Goal: Complete application form

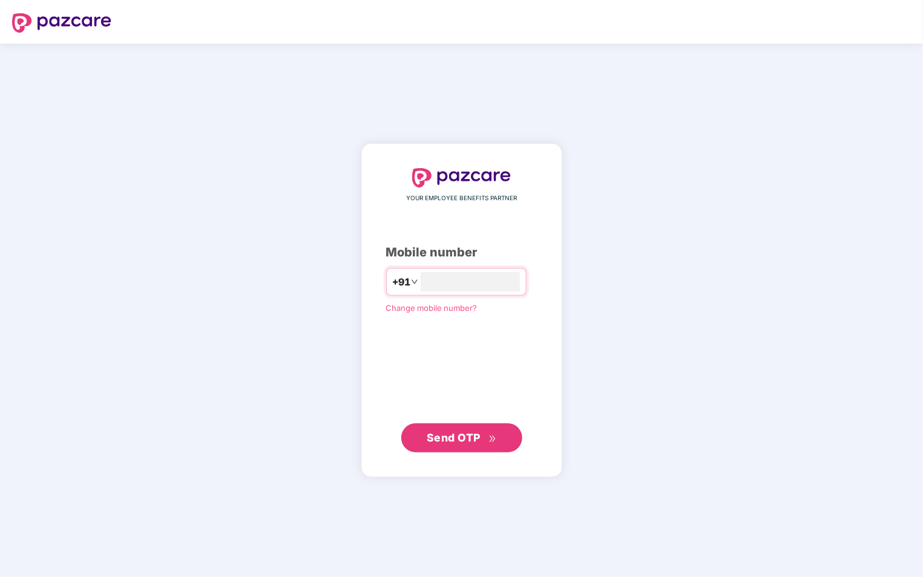
type input "**********"
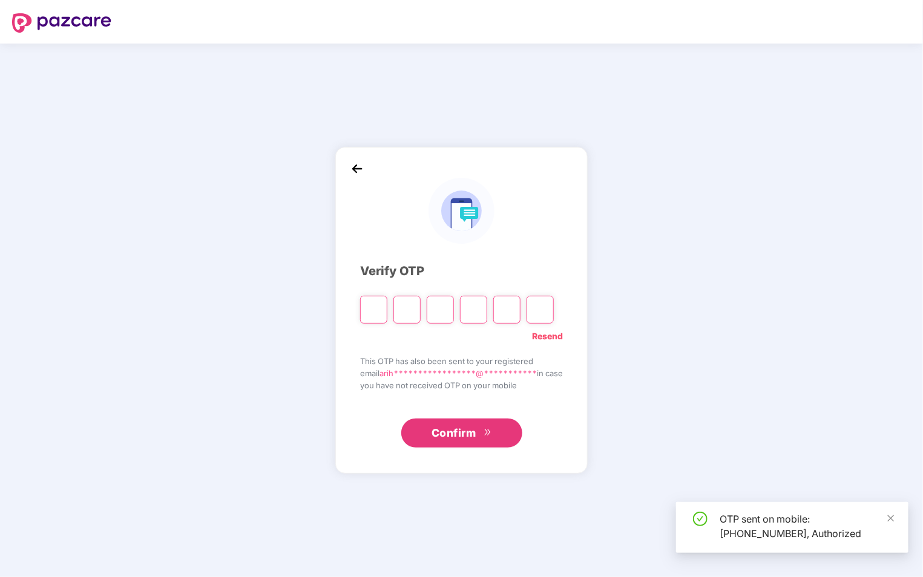
type input "*"
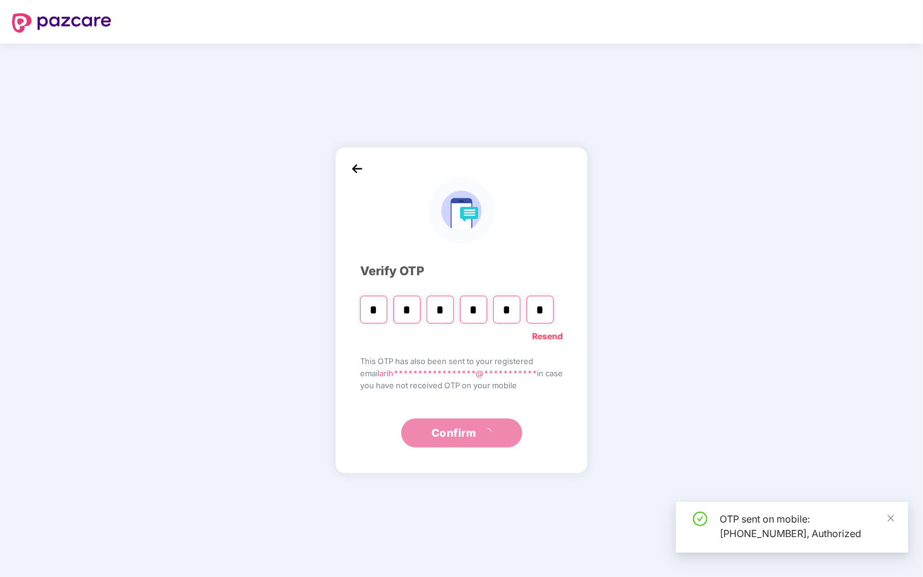
type input "*"
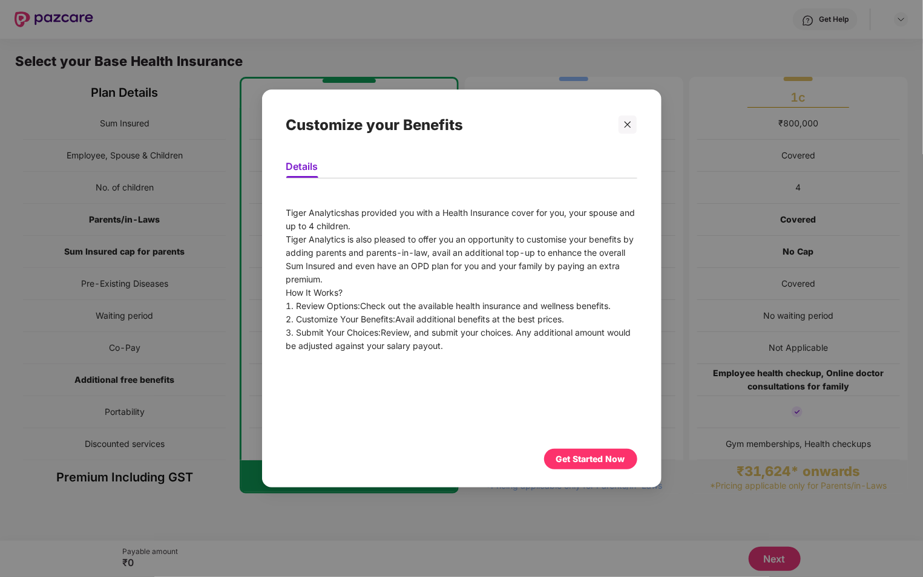
click at [599, 464] on div "Get Started Now" at bounding box center [590, 459] width 69 height 13
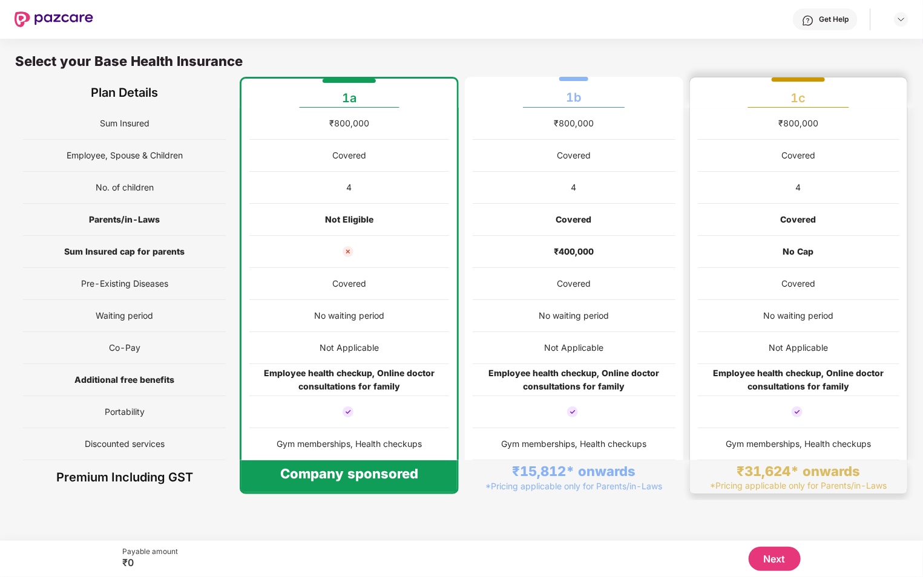
click at [757, 283] on div "Covered" at bounding box center [799, 284] width 202 height 32
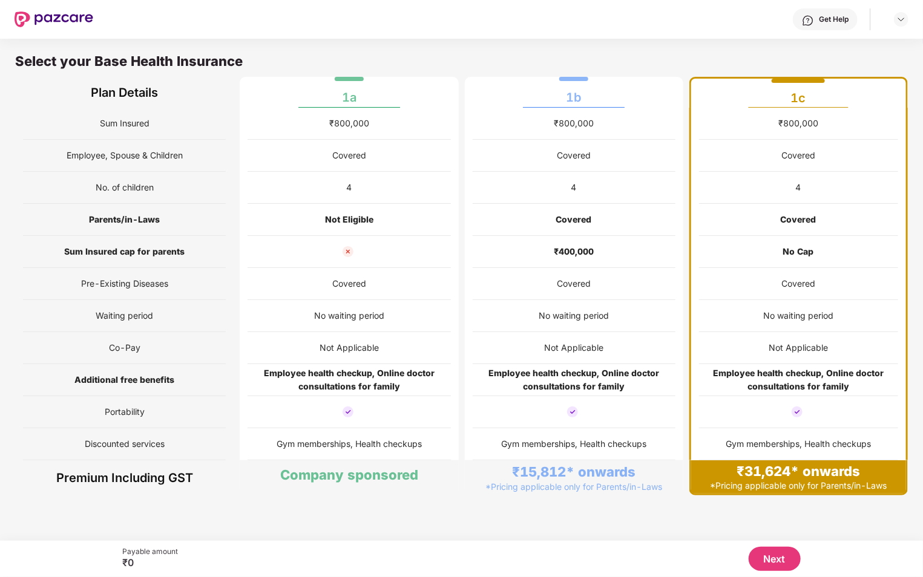
click at [775, 566] on button "Next" at bounding box center [775, 559] width 52 height 24
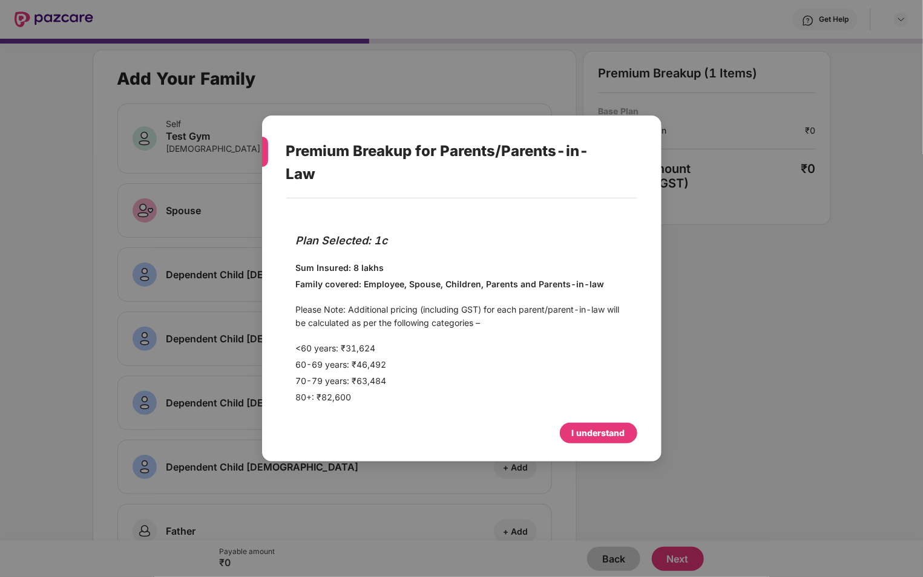
click at [585, 432] on div "I understand" at bounding box center [598, 433] width 53 height 13
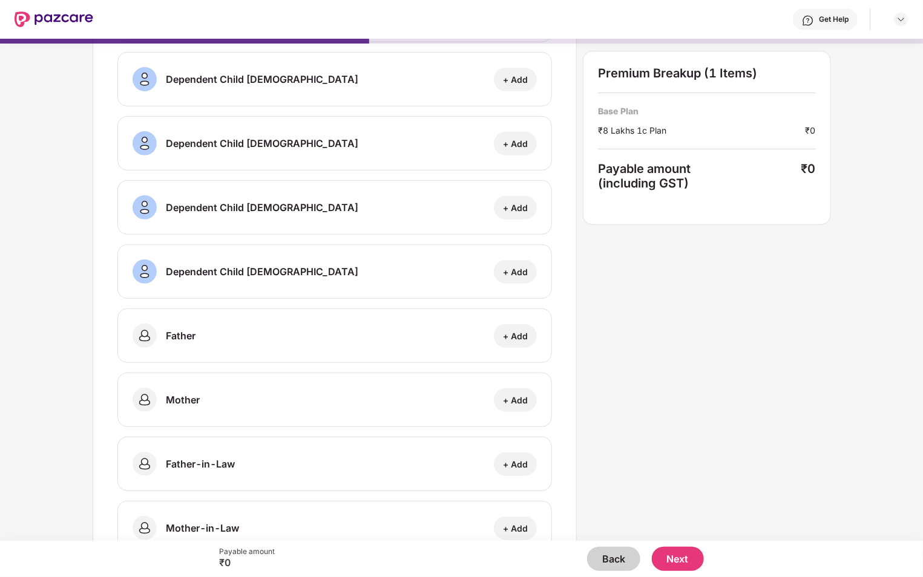
scroll to position [236, 0]
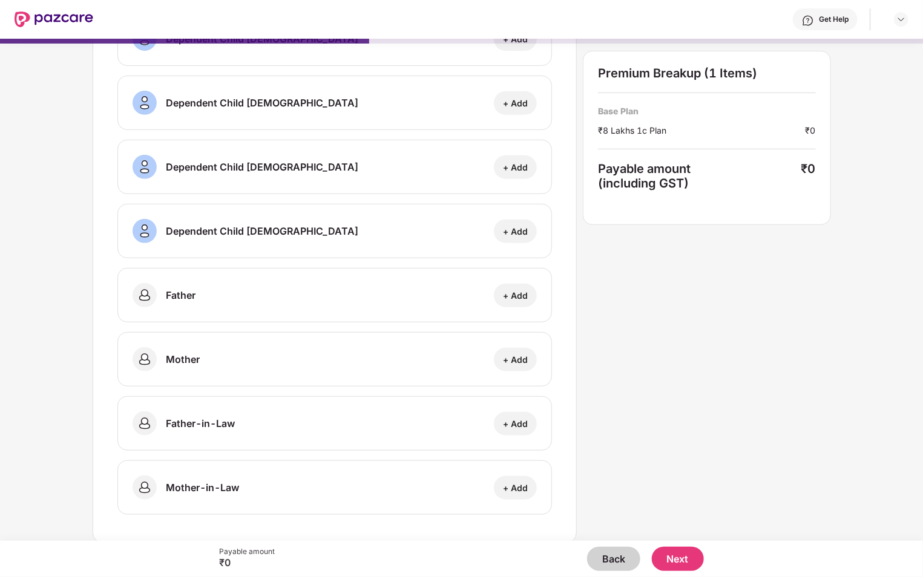
click at [521, 351] on div "+ Add" at bounding box center [515, 360] width 43 height 24
select select "******"
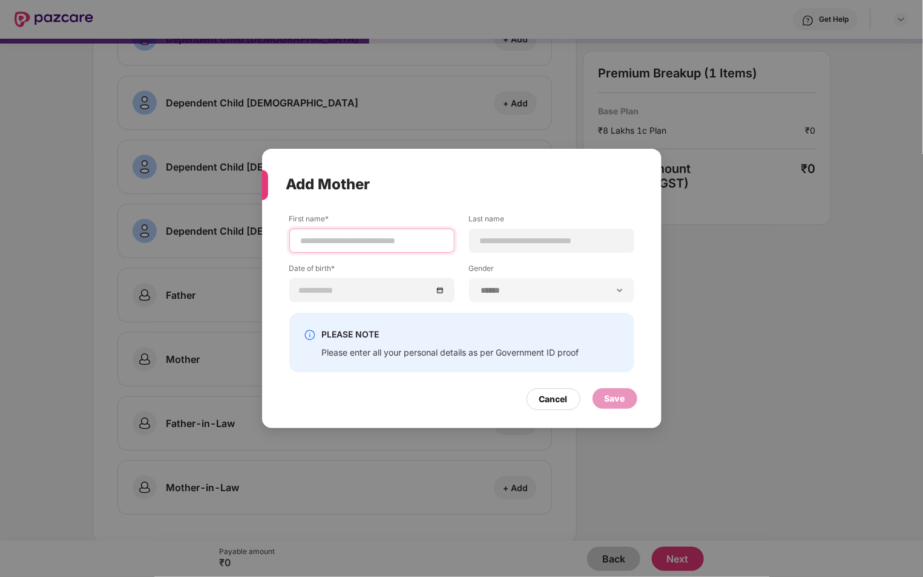
click at [393, 244] on input at bounding box center [372, 241] width 145 height 13
type input "***"
type input "****"
click at [364, 288] on input at bounding box center [366, 290] width 133 height 13
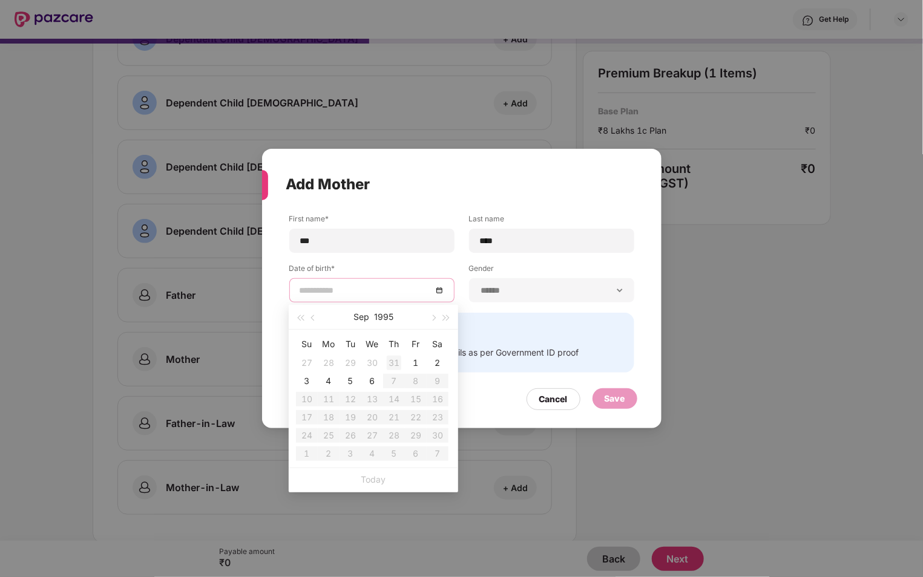
type input "**********"
click at [373, 382] on div "6" at bounding box center [372, 381] width 15 height 15
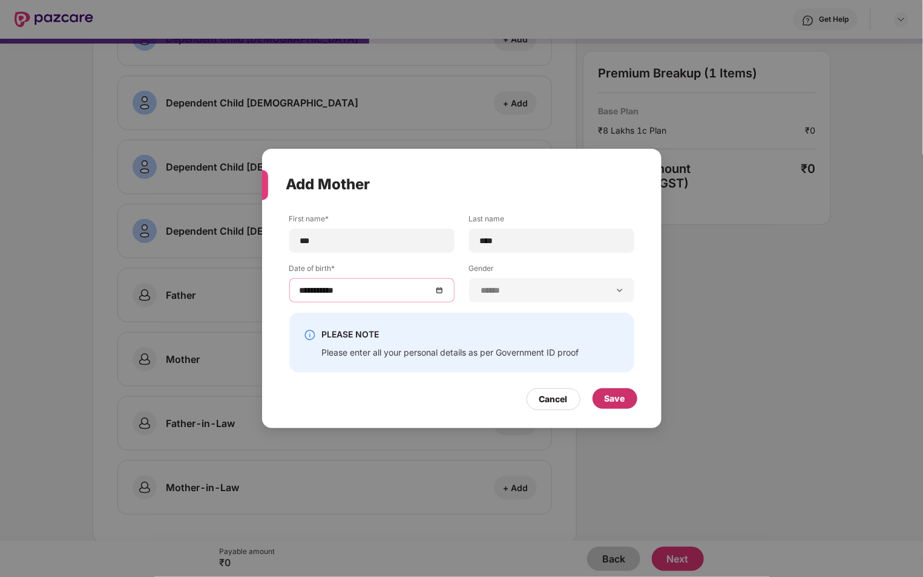
click at [630, 395] on div "Save" at bounding box center [614, 399] width 45 height 21
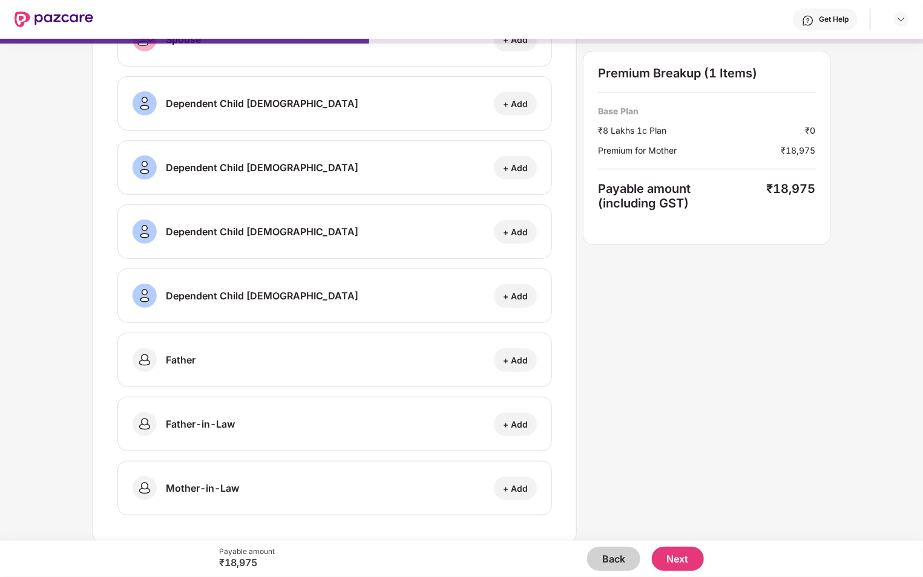
scroll to position [0, 0]
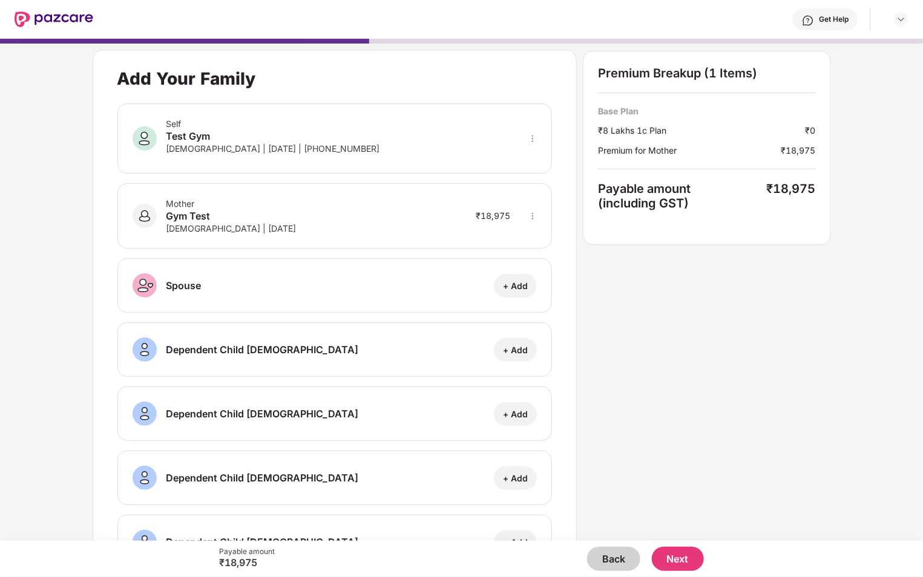
click at [678, 553] on button "Next" at bounding box center [678, 559] width 52 height 24
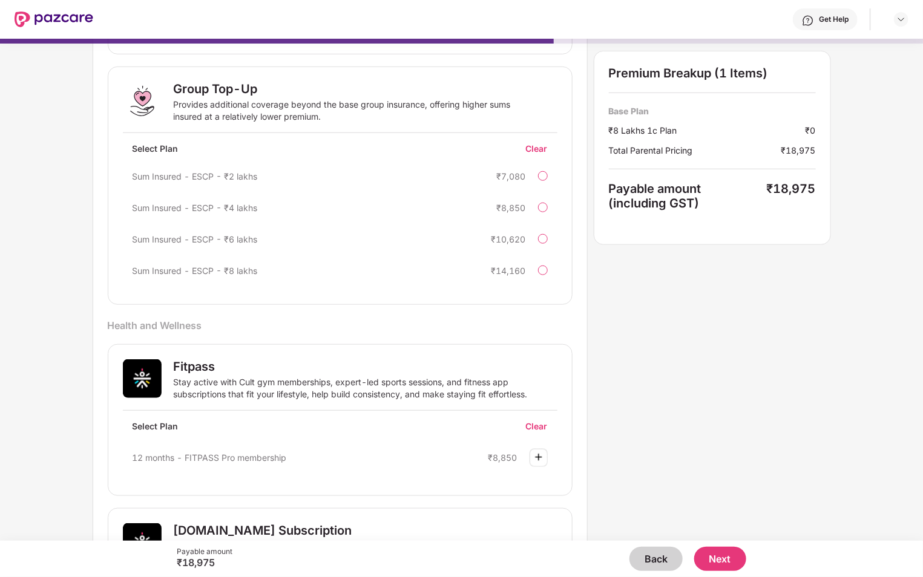
scroll to position [519, 0]
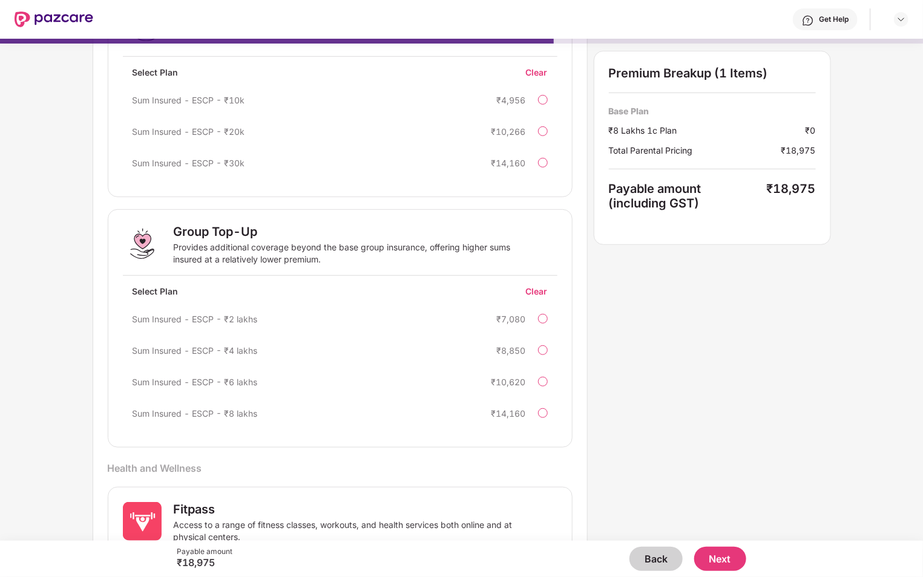
scroll to position [519, 0]
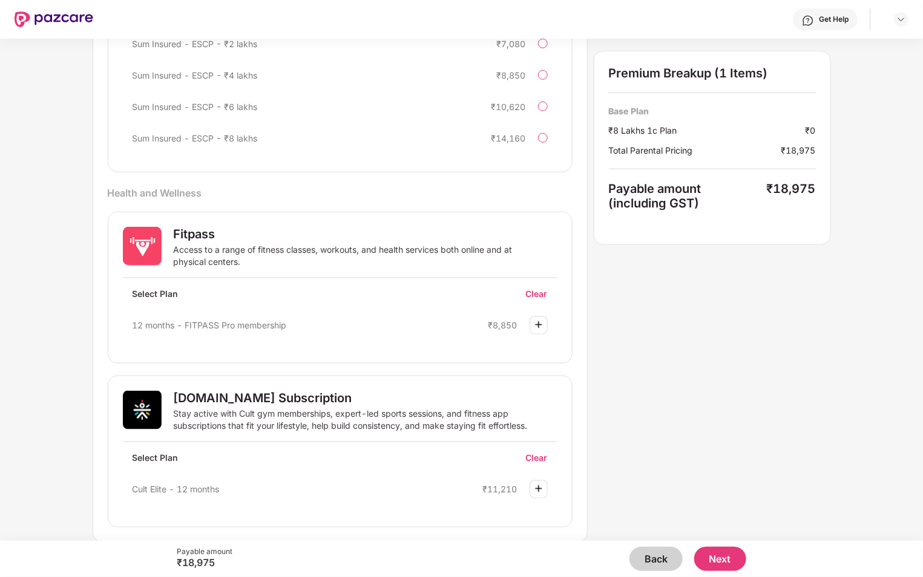
click at [546, 328] on div at bounding box center [539, 326] width 18 height 18
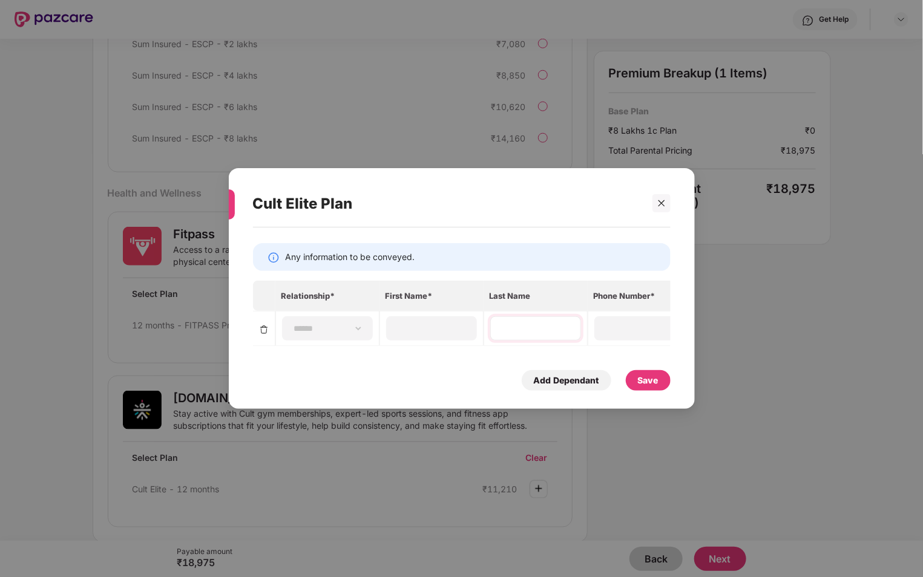
scroll to position [0, 225]
click at [660, 197] on div at bounding box center [661, 203] width 18 height 18
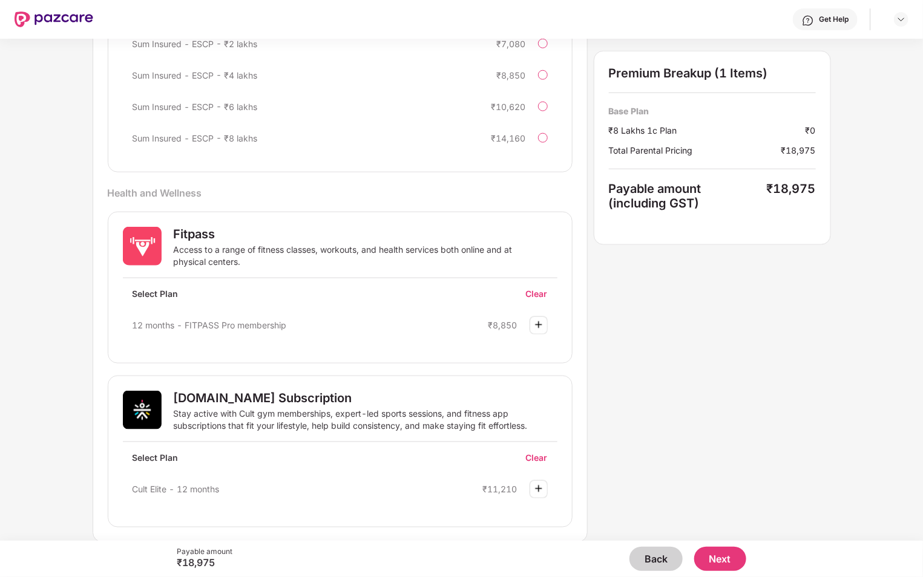
click at [537, 323] on img at bounding box center [538, 325] width 15 height 15
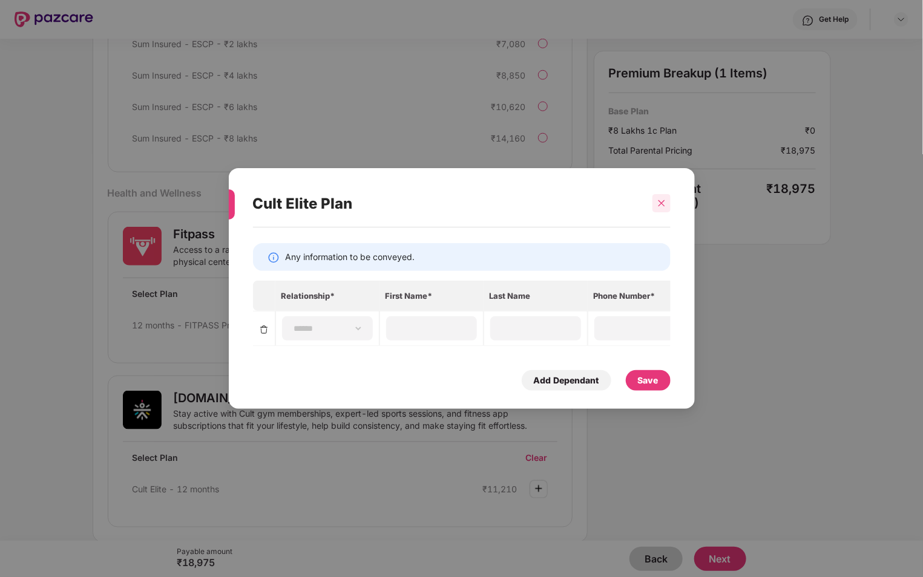
click at [663, 206] on icon "close" at bounding box center [661, 203] width 8 height 8
